Goal: Task Accomplishment & Management: Complete application form

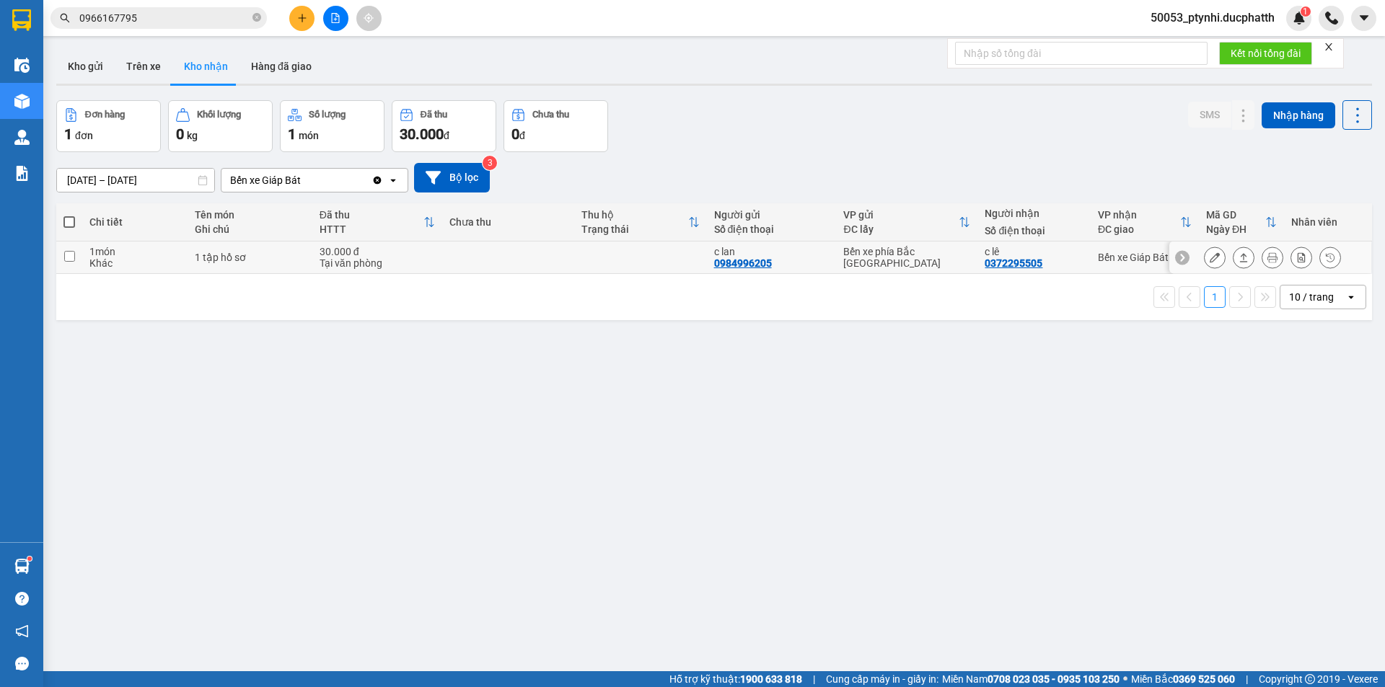
click at [596, 251] on td at bounding box center [640, 258] width 132 height 32
checkbox input "true"
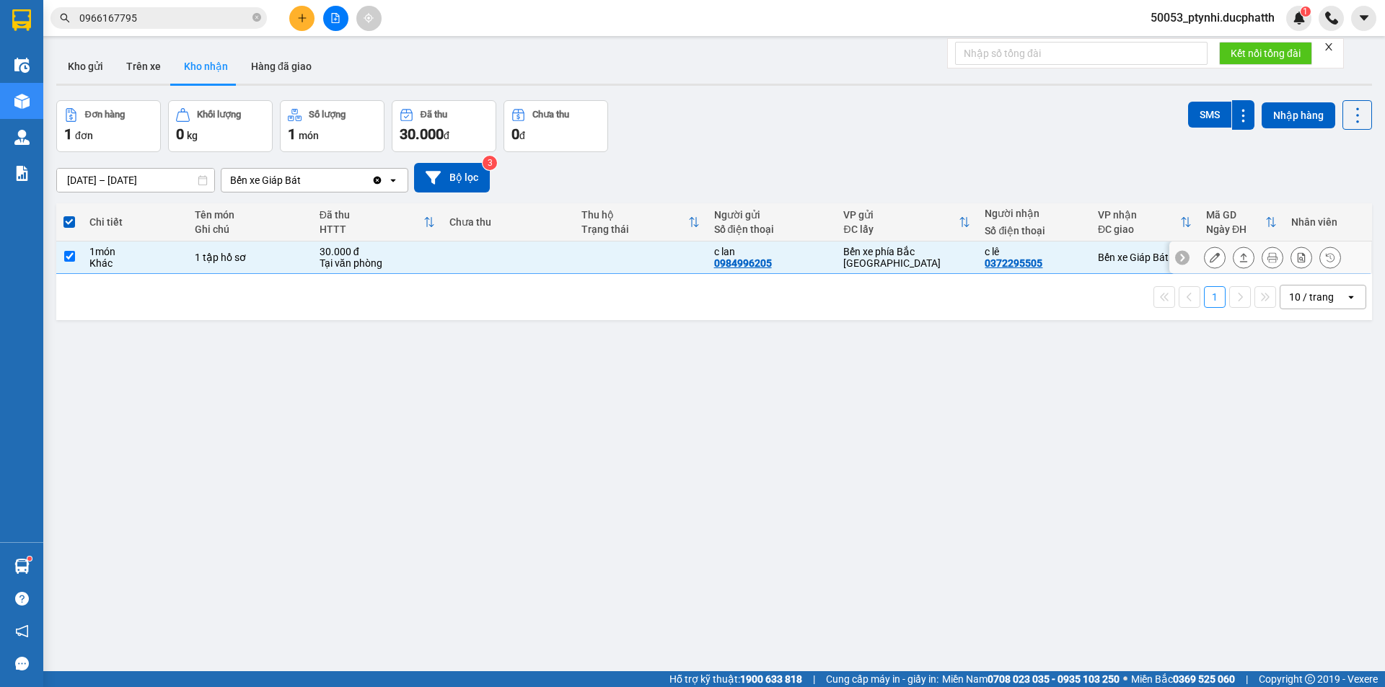
click at [1209, 259] on icon at bounding box center [1214, 257] width 10 height 10
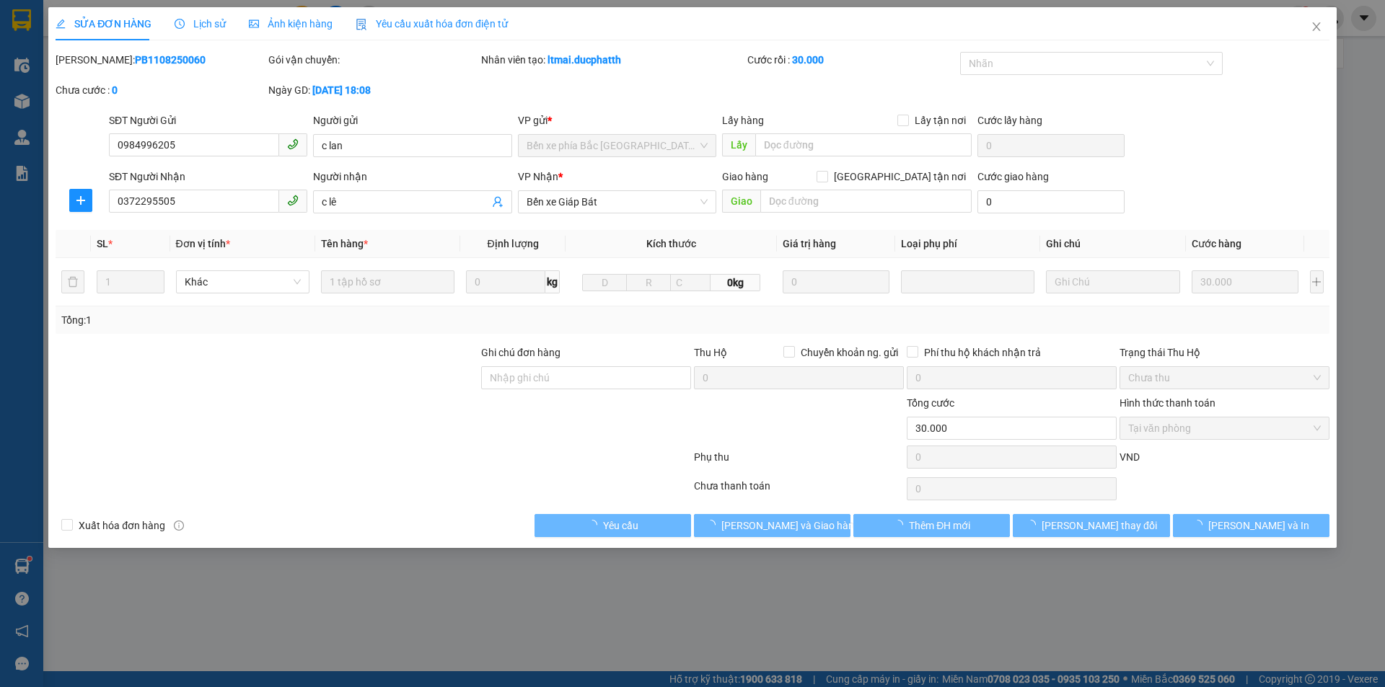
type input "0984996205"
type input "c lan"
type input "0372295505"
type input "c lê"
type input "30.000"
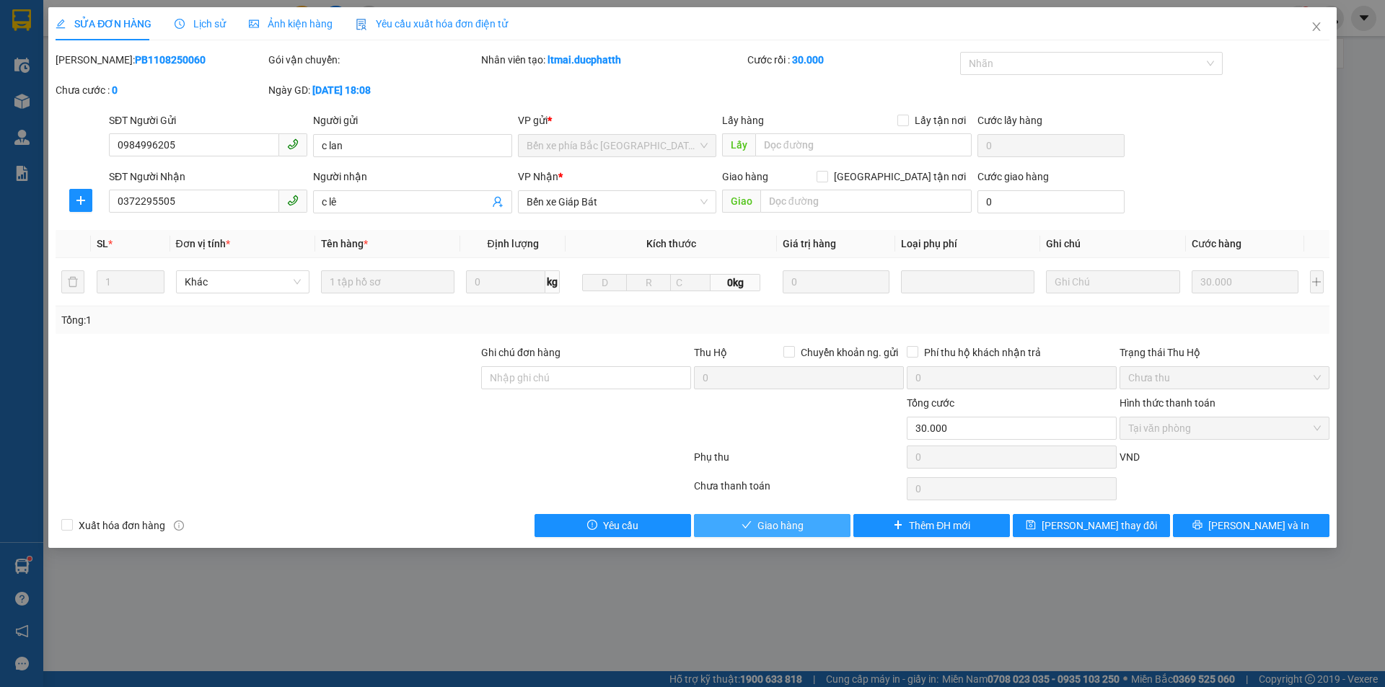
drag, startPoint x: 765, startPoint y: 527, endPoint x: 868, endPoint y: 454, distance: 125.7
click at [765, 526] on span "Giao hàng" at bounding box center [780, 526] width 46 height 16
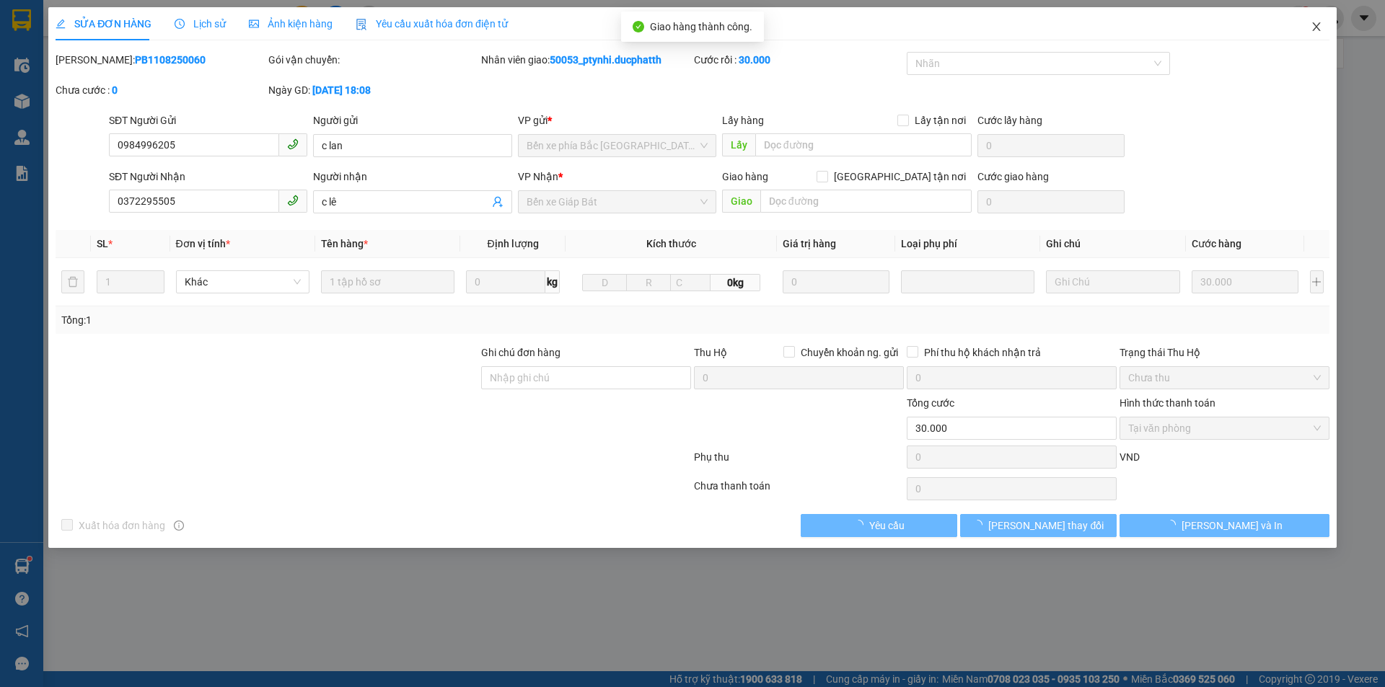
click at [1323, 32] on span "Close" at bounding box center [1316, 27] width 40 height 40
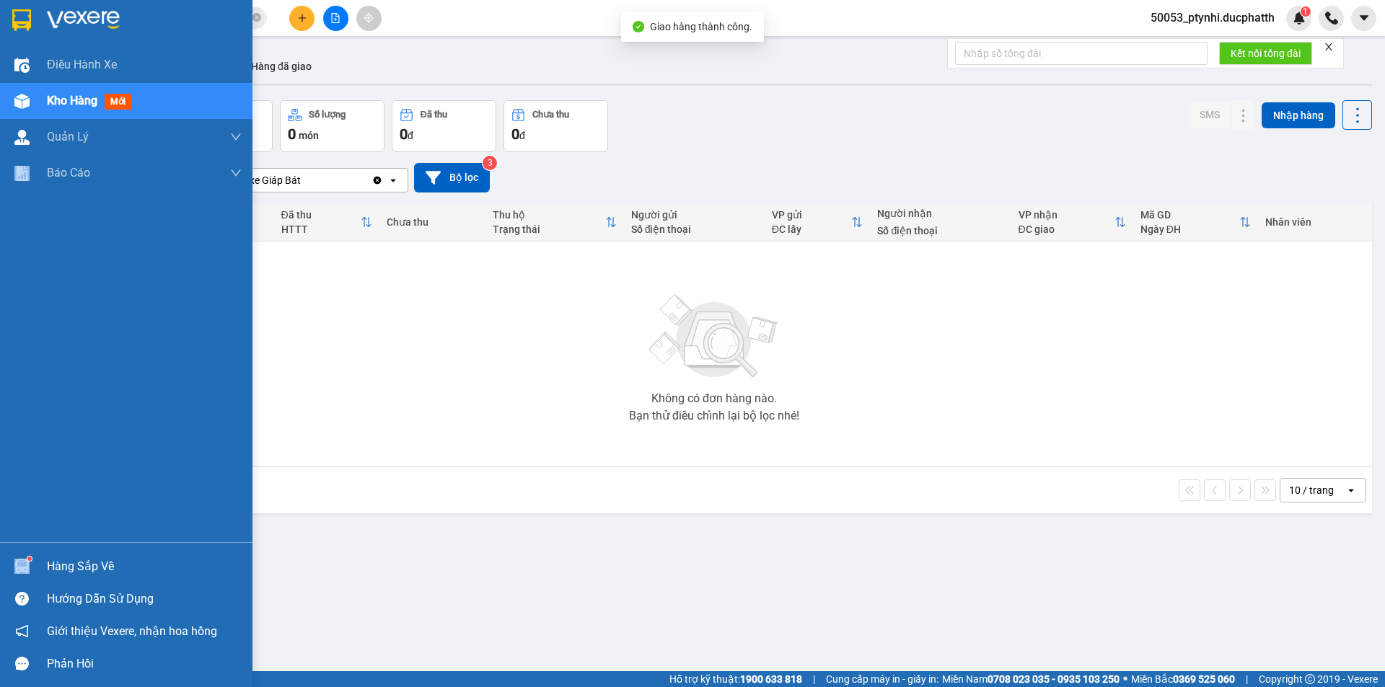
drag, startPoint x: 25, startPoint y: 547, endPoint x: 27, endPoint y: 556, distance: 8.9
click at [27, 556] on div "Điều hành xe Kho hàng mới Quản [PERSON_NAME] lý thu hộ Quản lý chuyến Quản lý k…" at bounding box center [126, 343] width 252 height 687
click at [29, 562] on span at bounding box center [21, 566] width 15 height 15
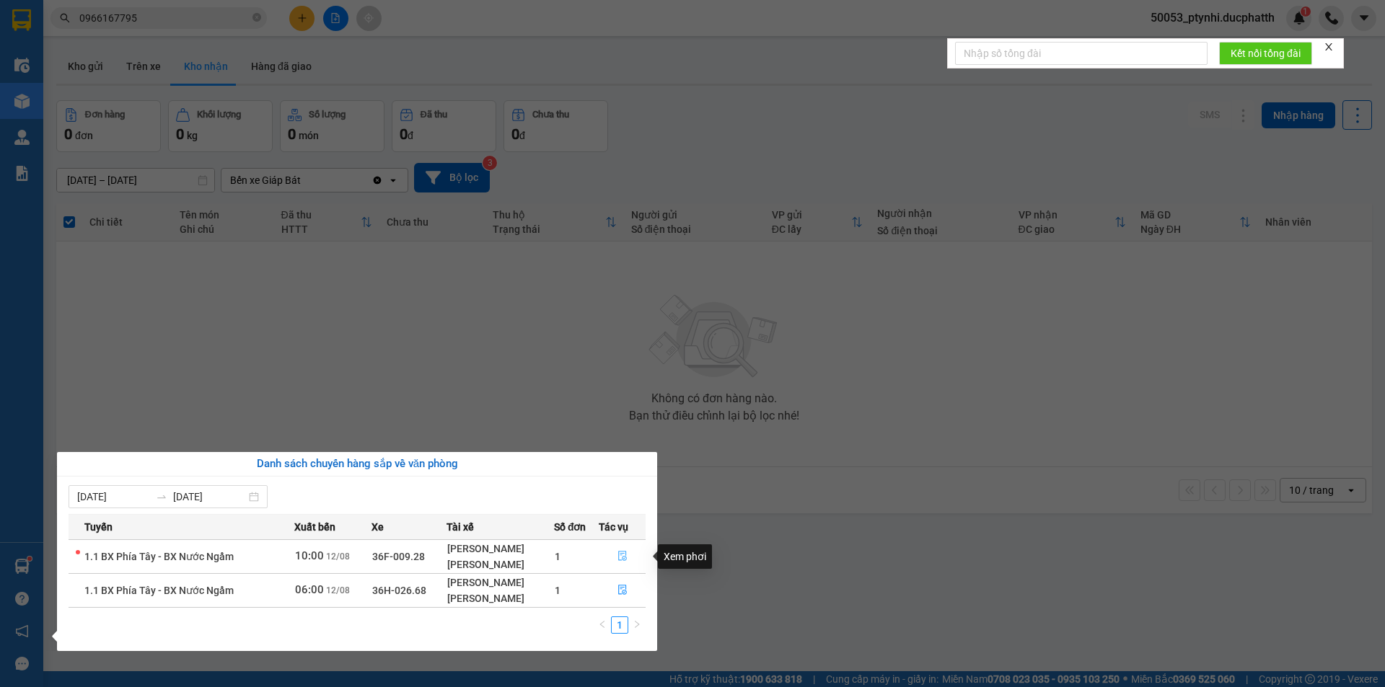
click at [619, 555] on icon "file-done" at bounding box center [622, 557] width 9 height 10
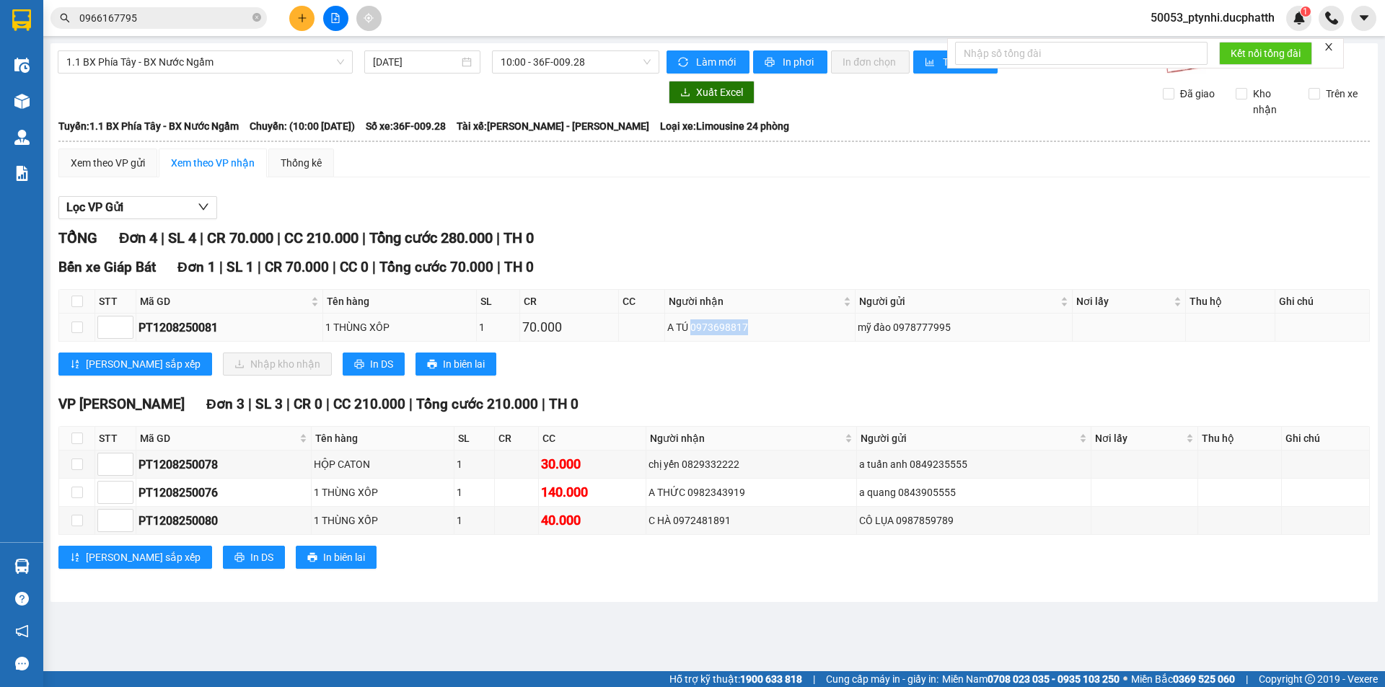
copy div "0973698817"
drag, startPoint x: 694, startPoint y: 329, endPoint x: 751, endPoint y: 331, distance: 57.0
click at [751, 331] on div "A TÚ 0973698817" at bounding box center [759, 328] width 185 height 16
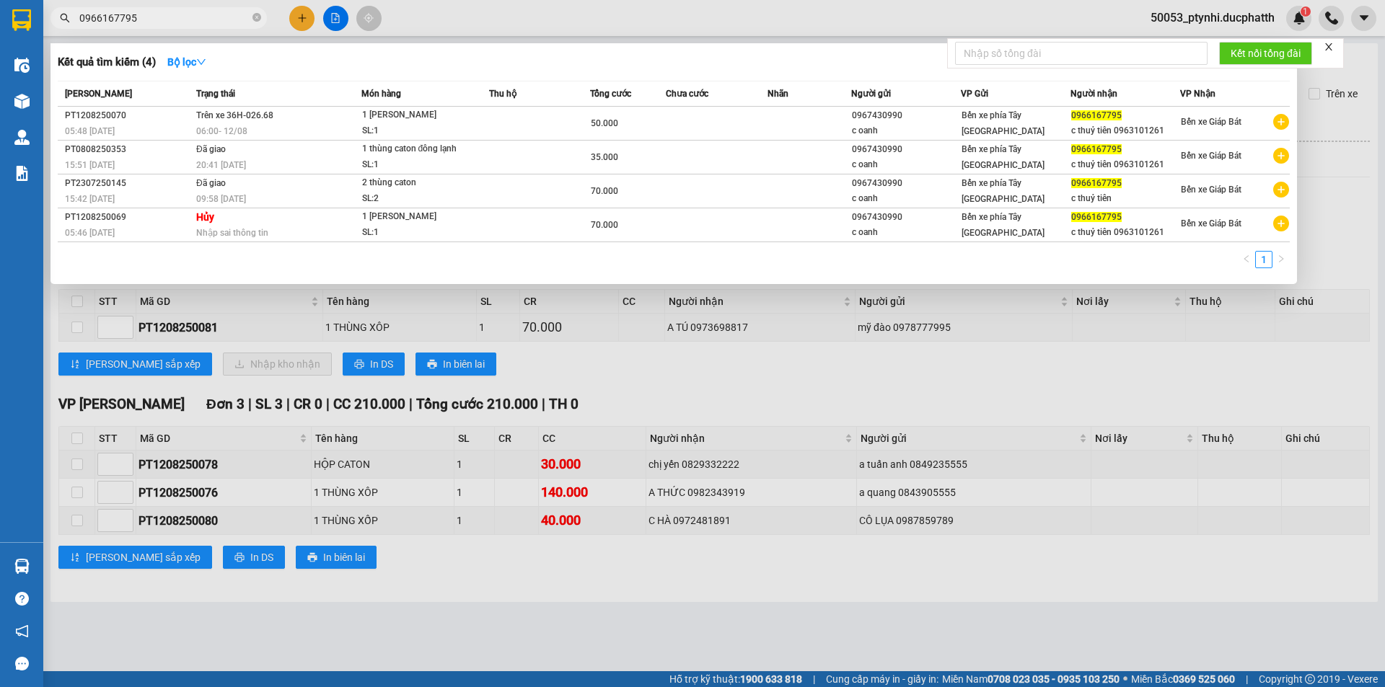
click at [178, 17] on input "0966167795" at bounding box center [164, 18] width 170 height 16
paste input "73698817"
type input "0973698817"
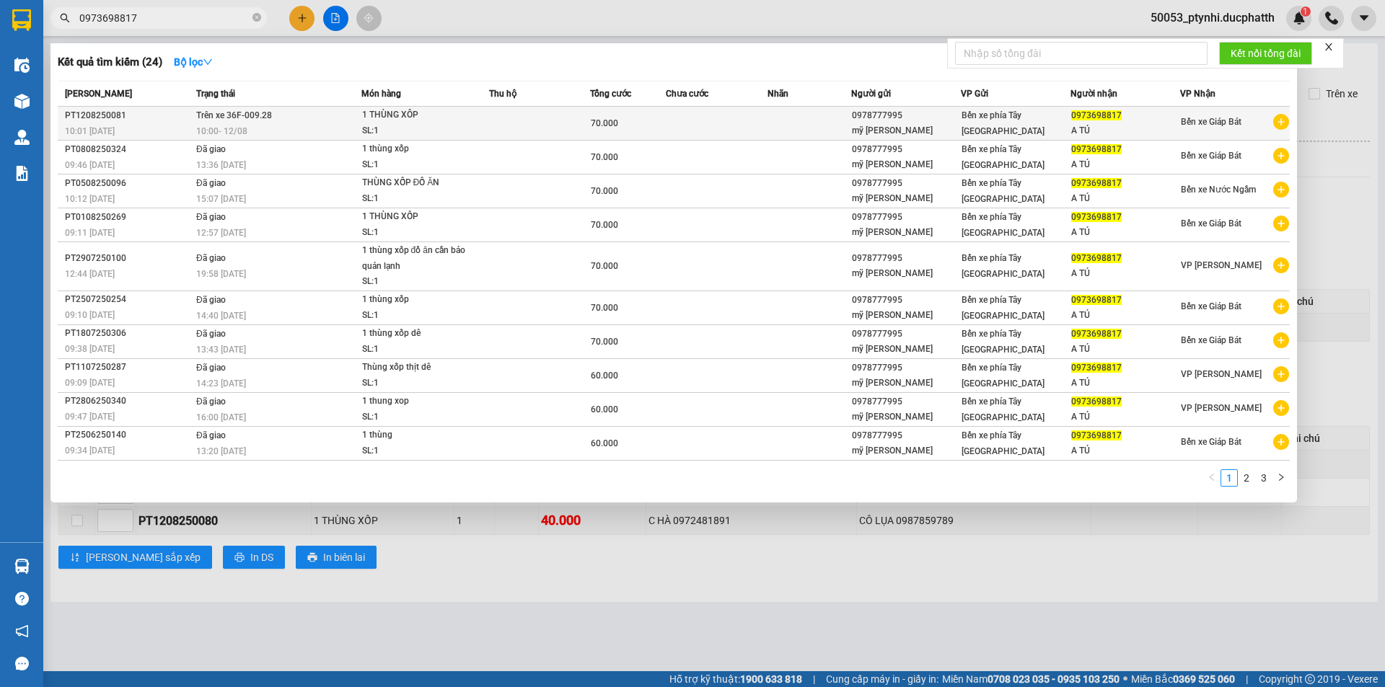
click at [536, 127] on td at bounding box center [539, 124] width 101 height 34
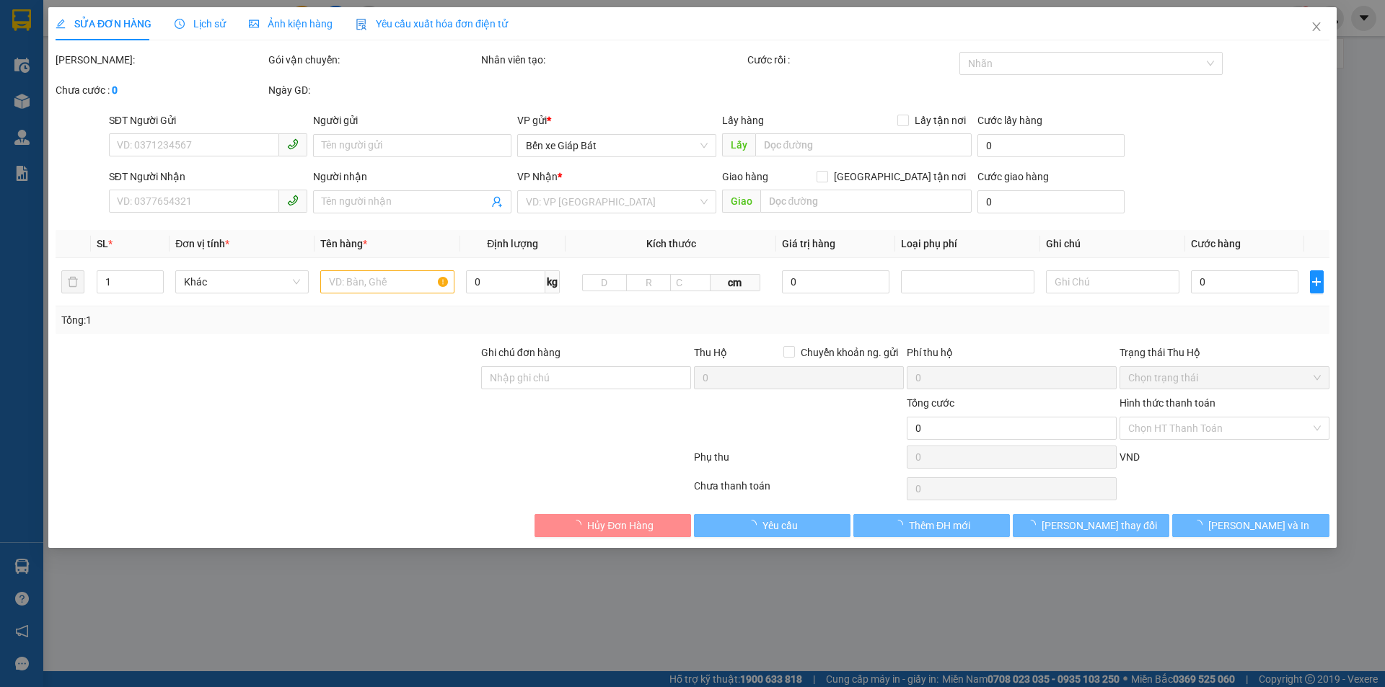
type input "0978777995"
type input "mỹ [PERSON_NAME]"
type input "0973698817"
type input "A TÚ"
type input "GỬI TT CK"
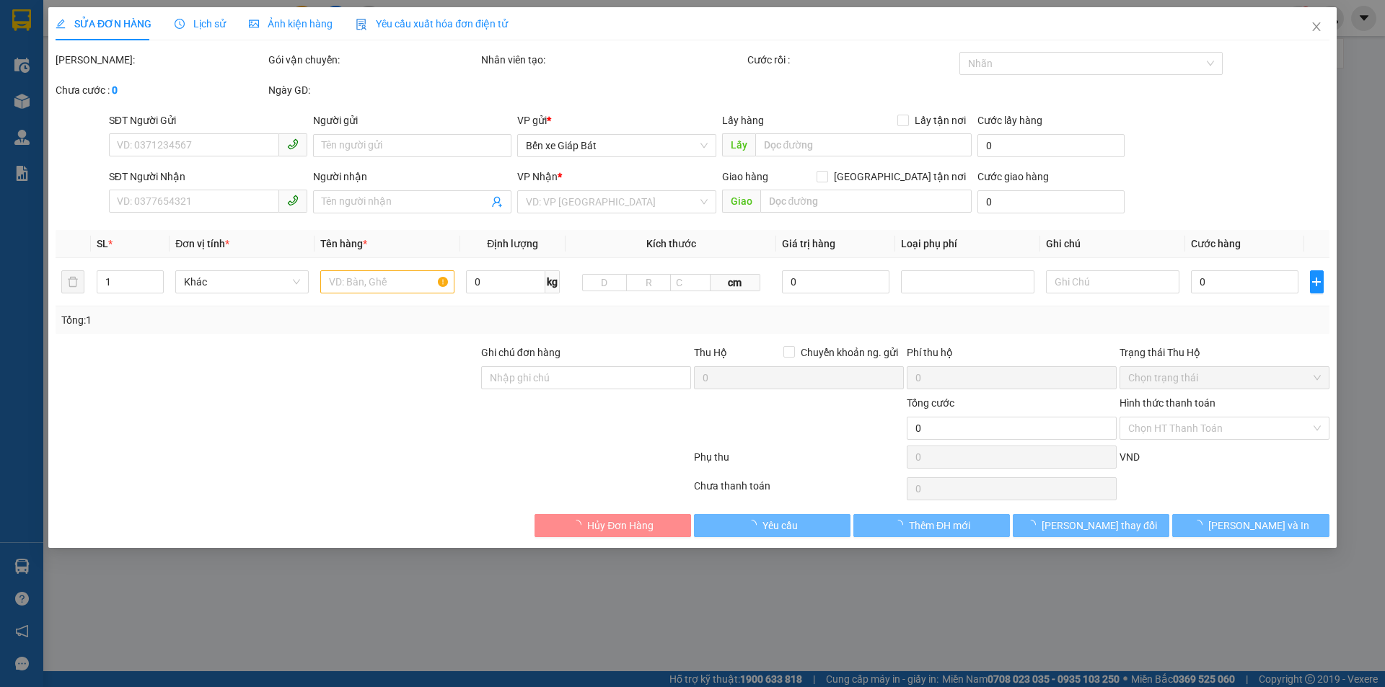
type input "70.000"
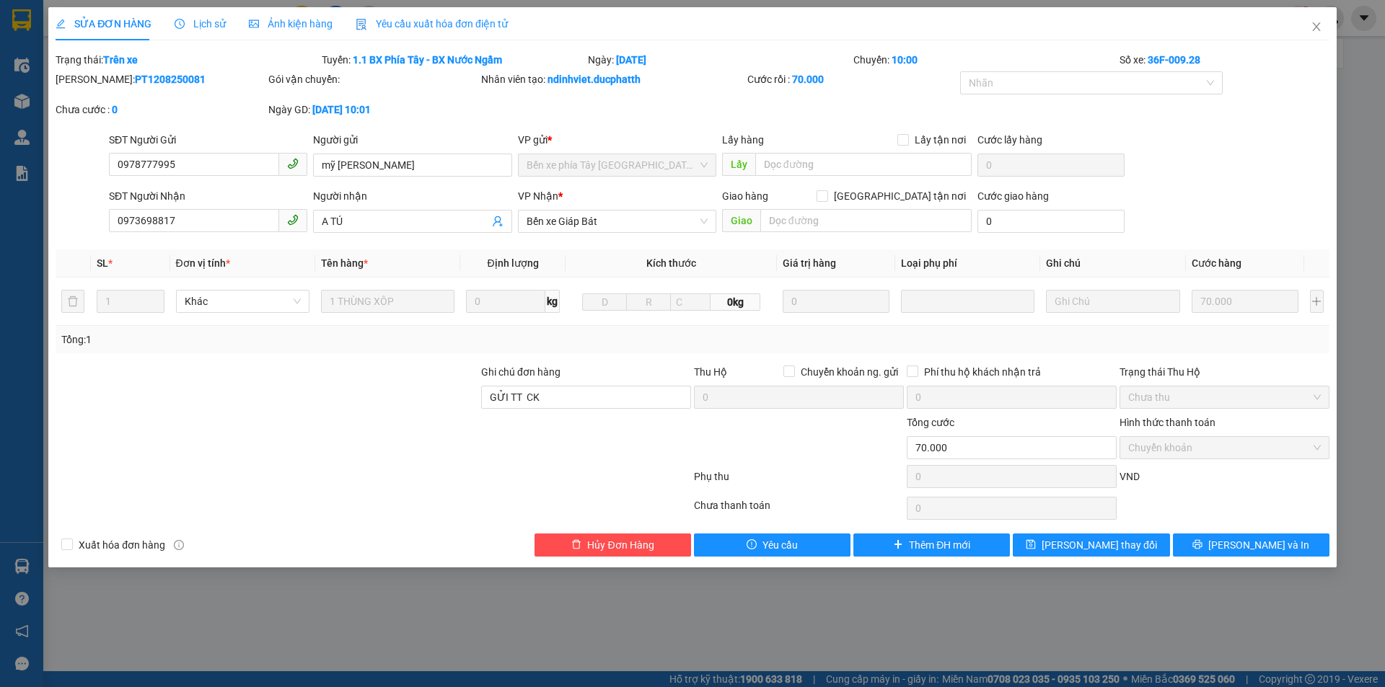
drag, startPoint x: 445, startPoint y: 341, endPoint x: 630, endPoint y: 245, distance: 208.7
click at [445, 340] on div "Tổng: 1" at bounding box center [297, 340] width 473 height 16
click at [1323, 27] on span "Close" at bounding box center [1316, 27] width 40 height 40
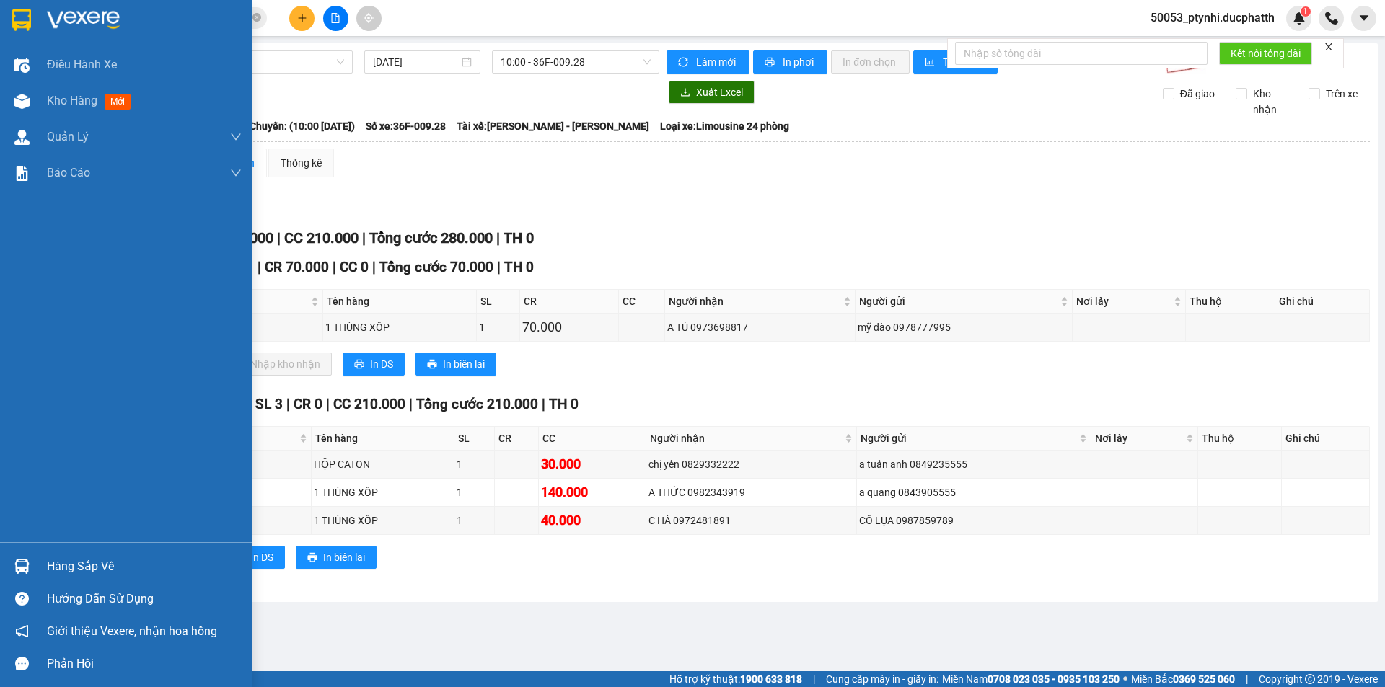
drag, startPoint x: 23, startPoint y: 573, endPoint x: 34, endPoint y: 569, distance: 11.7
click at [25, 572] on img at bounding box center [21, 566] width 15 height 15
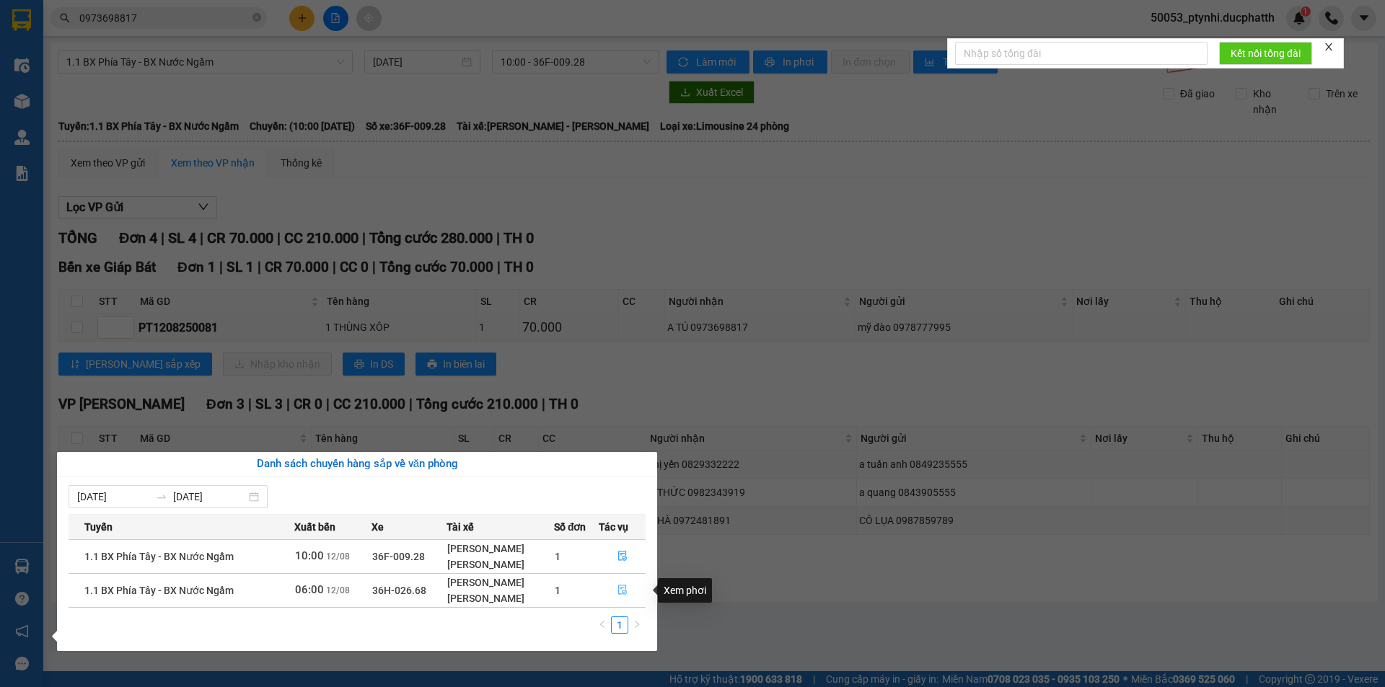
click at [627, 599] on button "button" at bounding box center [621, 590] width 45 height 23
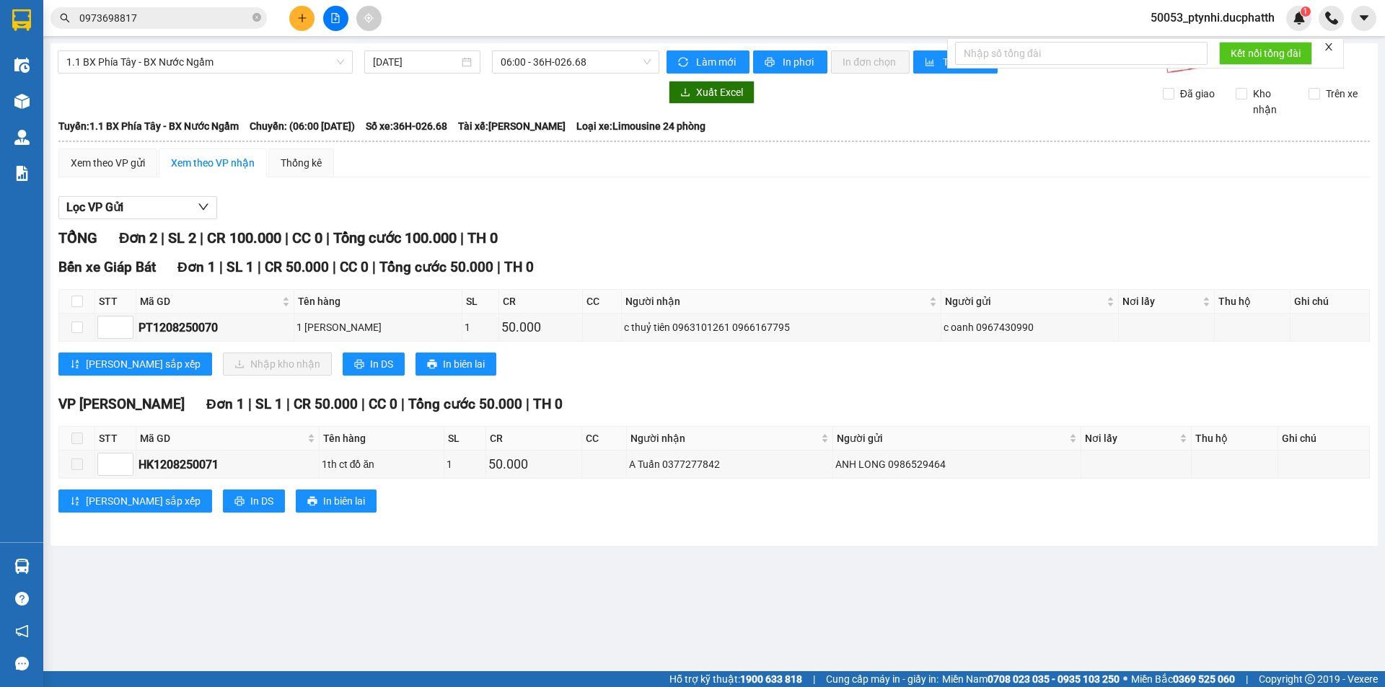
click at [600, 221] on div "Lọc VP Gửi TỔNG Đơn 2 | SL 2 | CR 100.000 | CC 0 | Tổng cước 100.000 | TH 0 Bế…" at bounding box center [713, 360] width 1311 height 342
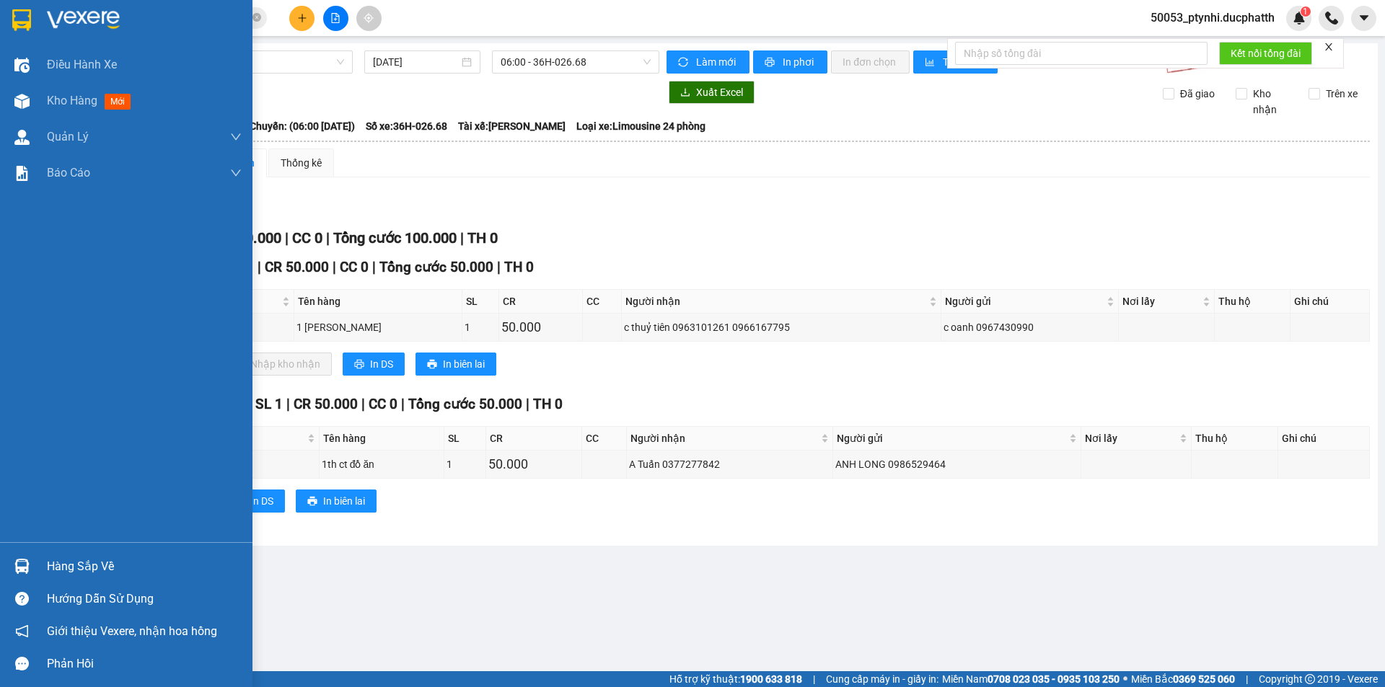
click at [46, 566] on div "Hàng sắp về" at bounding box center [126, 566] width 252 height 32
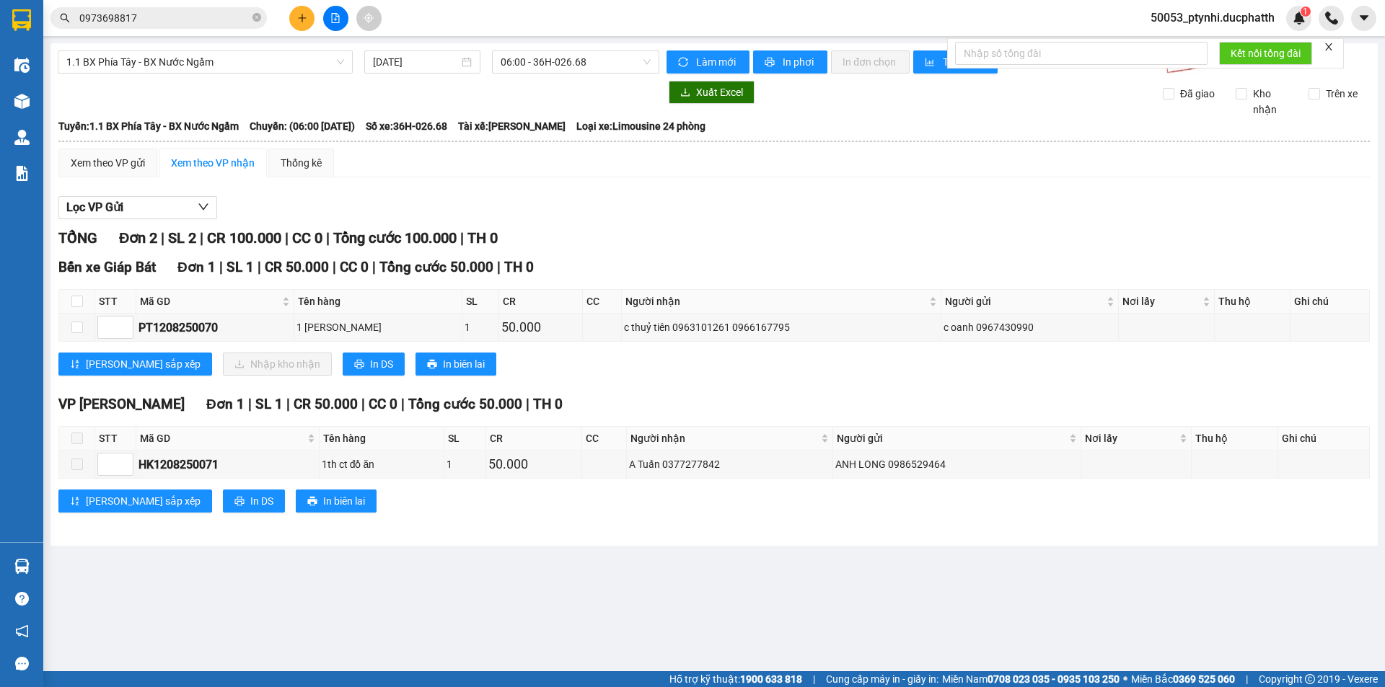
click at [573, 193] on section "Kết quả tìm kiếm ( 24 ) Bộ lọc Mã ĐH Trạng thái Món hàng Thu hộ Tổng cước Chưa …" at bounding box center [692, 343] width 1385 height 687
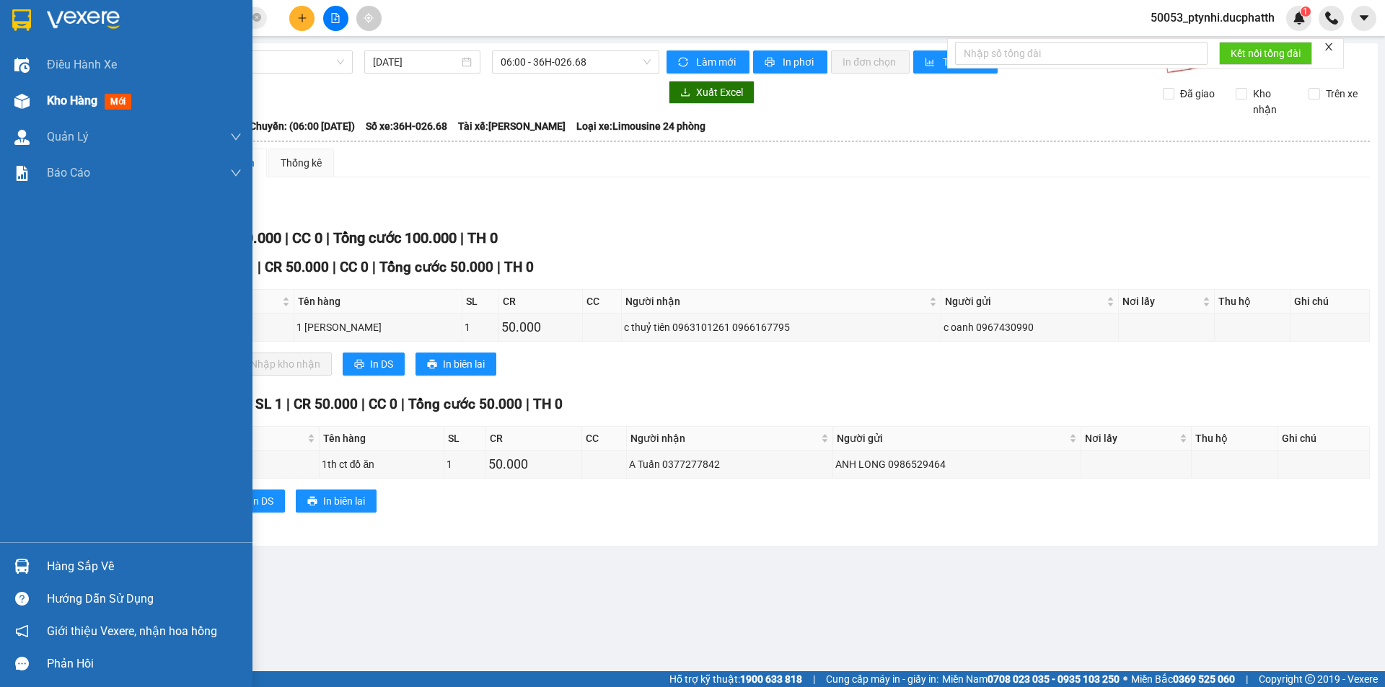
click at [29, 94] on img at bounding box center [21, 101] width 15 height 15
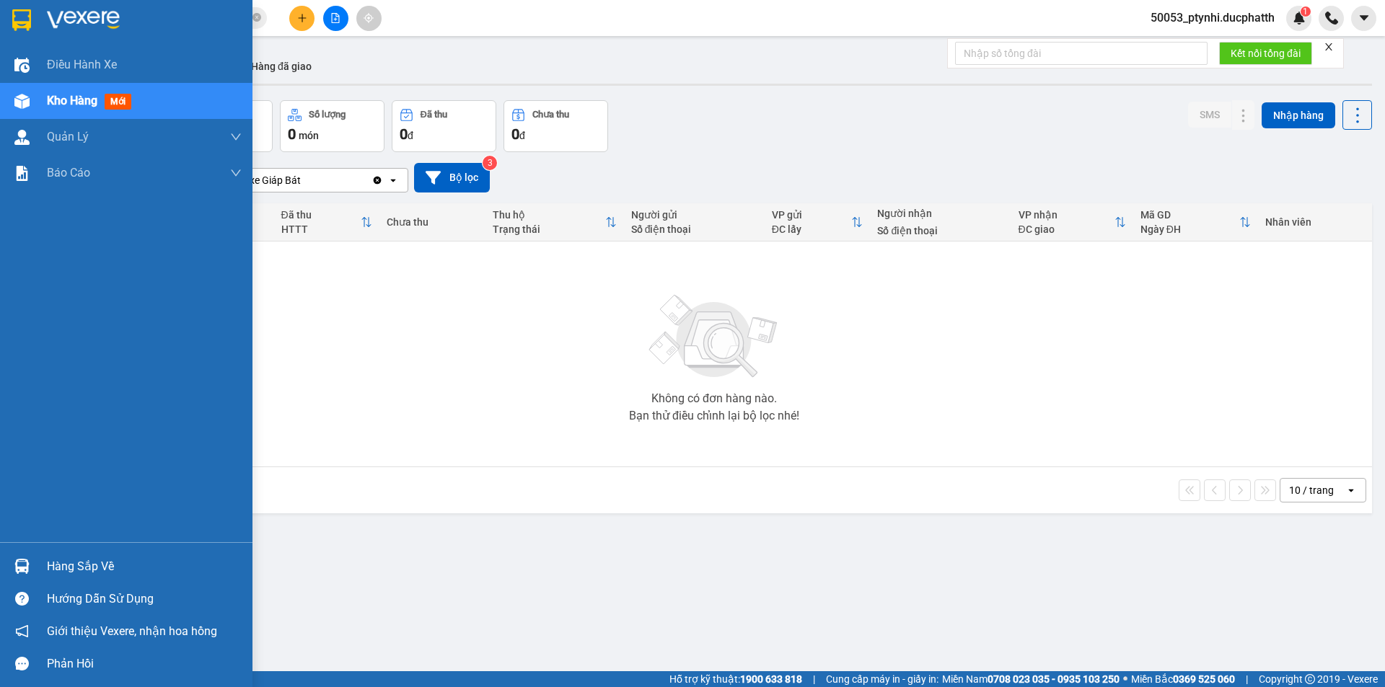
click at [33, 557] on div at bounding box center [21, 566] width 25 height 25
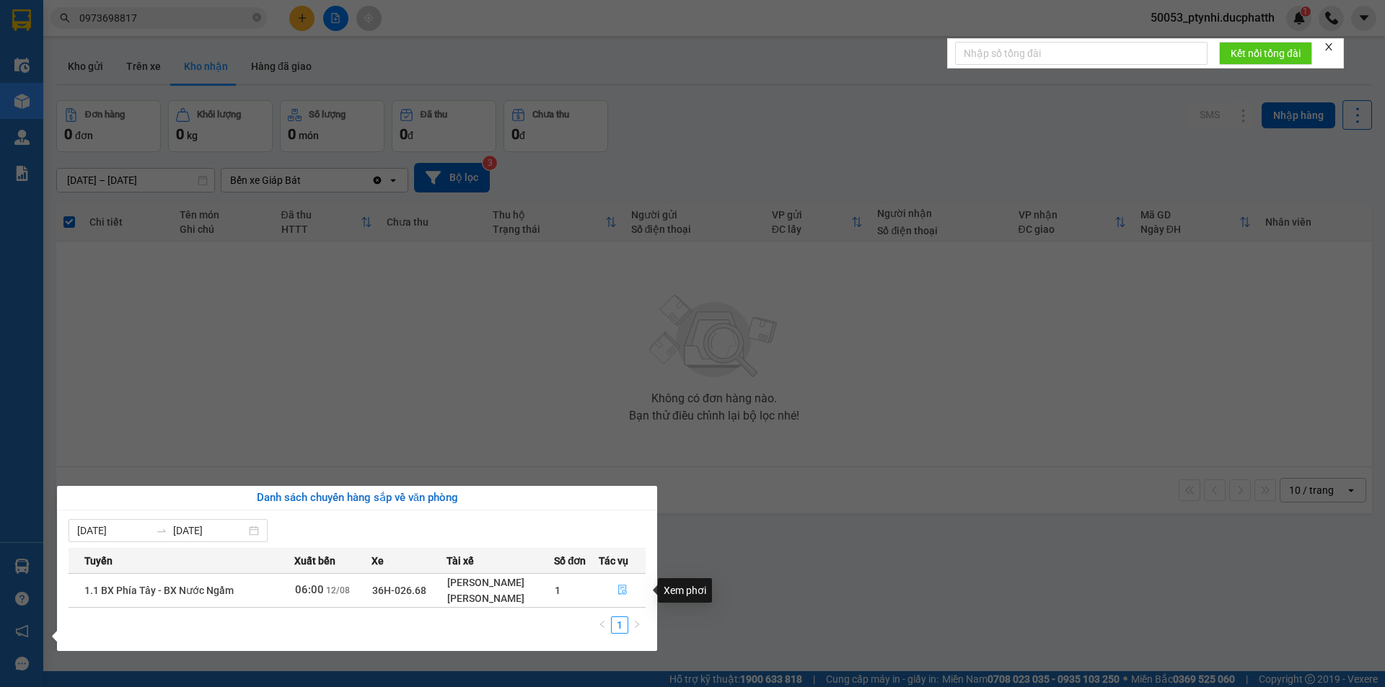
click at [630, 589] on button "button" at bounding box center [621, 590] width 45 height 23
